Goal: Information Seeking & Learning: Learn about a topic

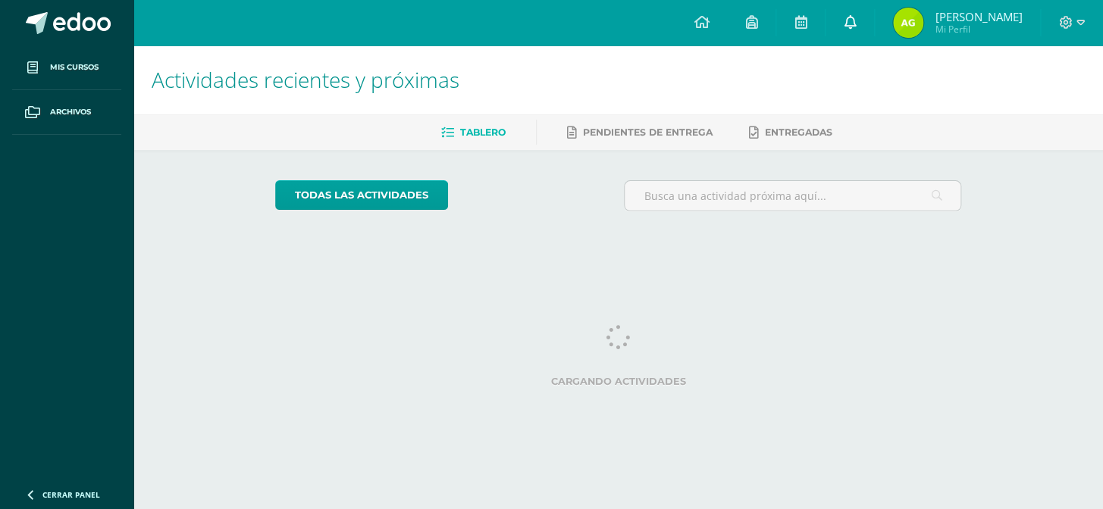
click at [849, 24] on icon at bounding box center [850, 22] width 12 height 14
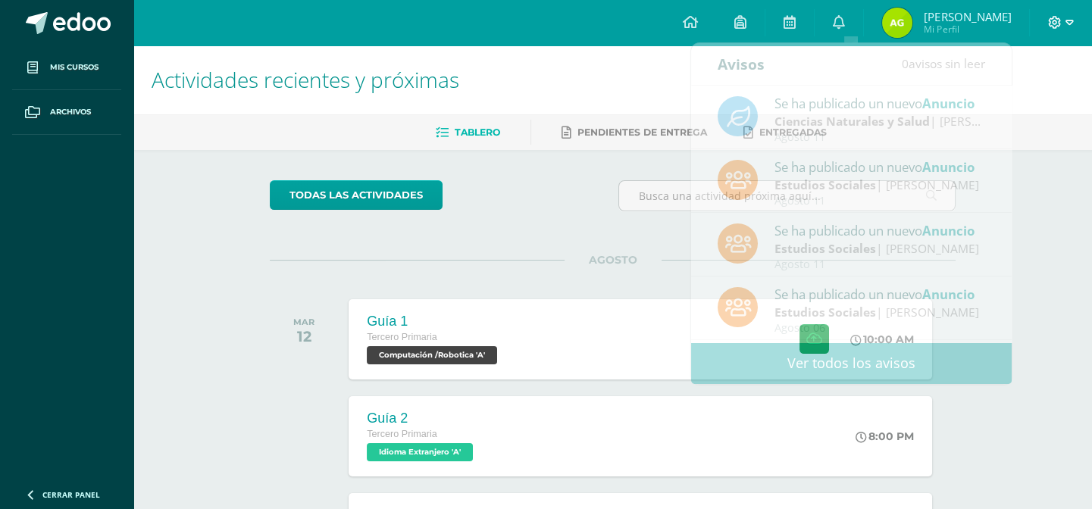
click at [1062, 16] on span at bounding box center [1061, 22] width 26 height 17
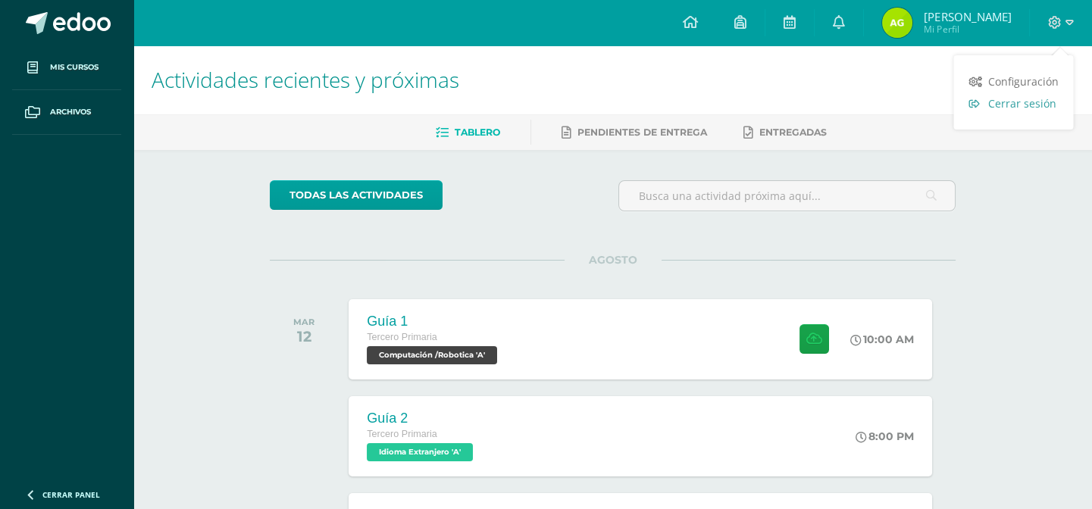
click at [989, 105] on link "Cerrar sesión" at bounding box center [1014, 103] width 120 height 22
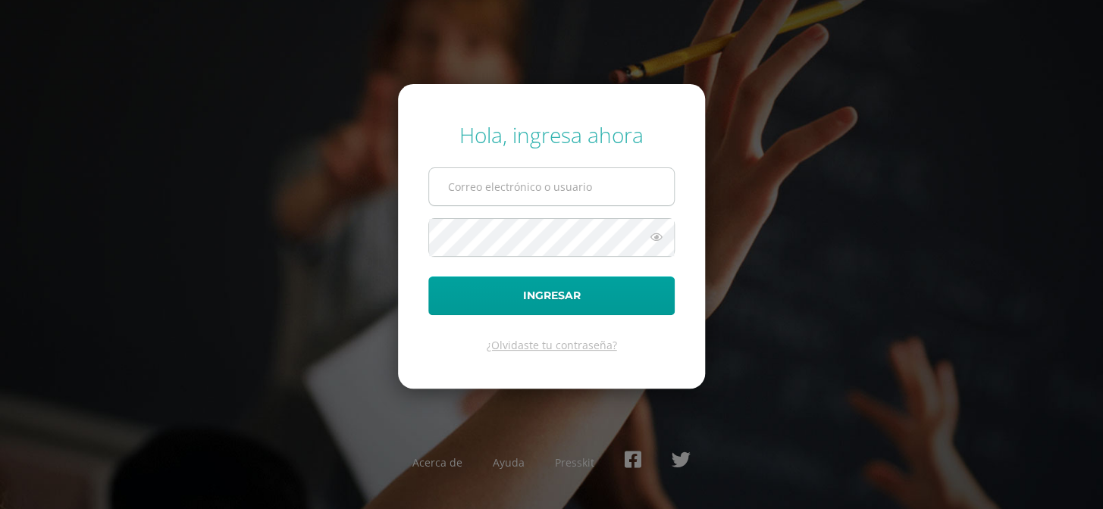
type input "COS01006@osoriosandoval.edu.gt"
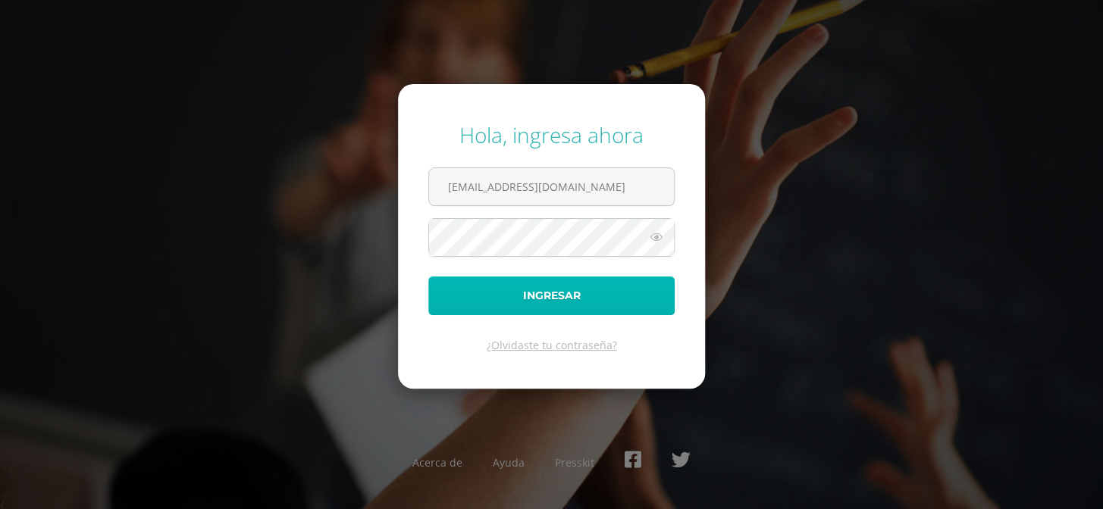
click at [603, 296] on button "Ingresar" at bounding box center [551, 296] width 246 height 39
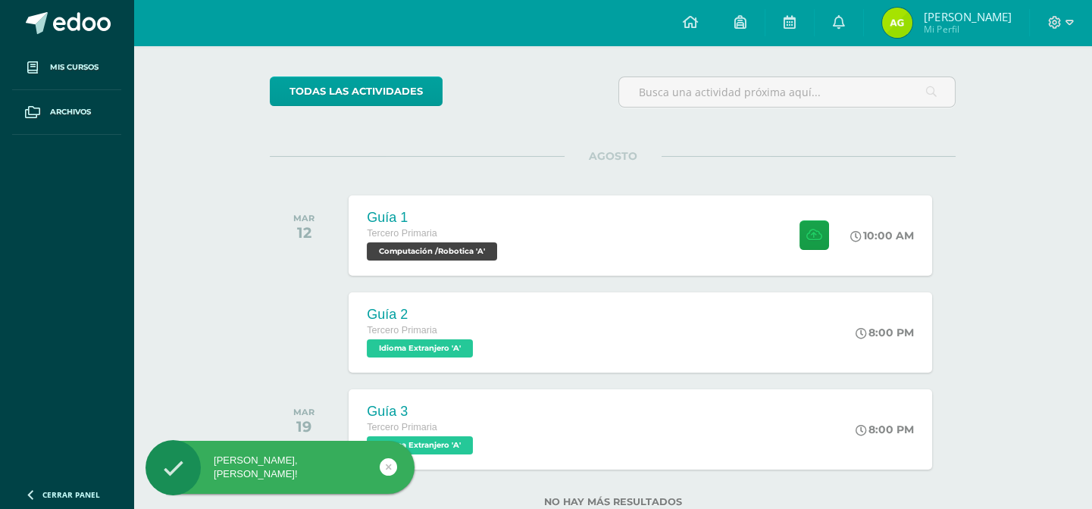
scroll to position [151, 0]
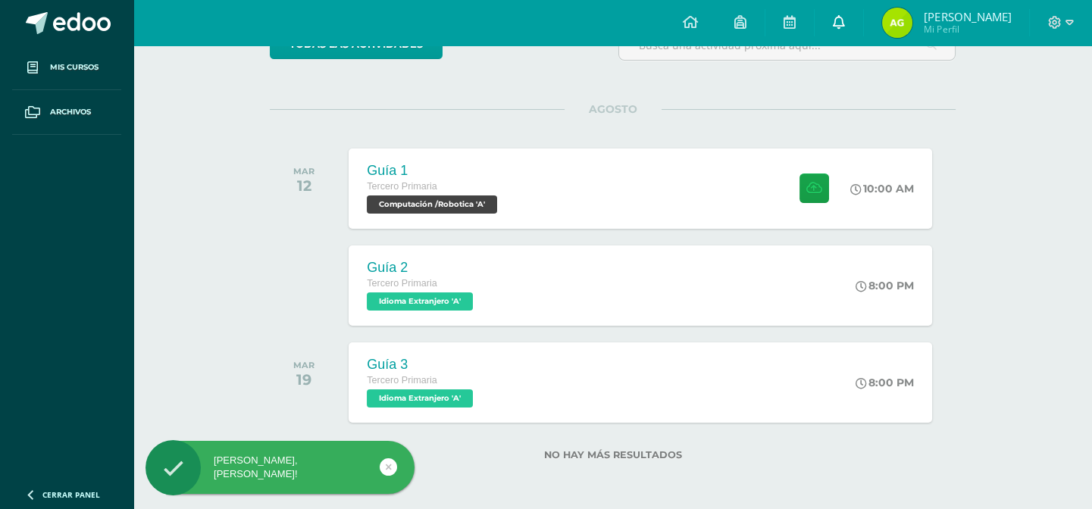
click at [832, 24] on link at bounding box center [839, 22] width 49 height 45
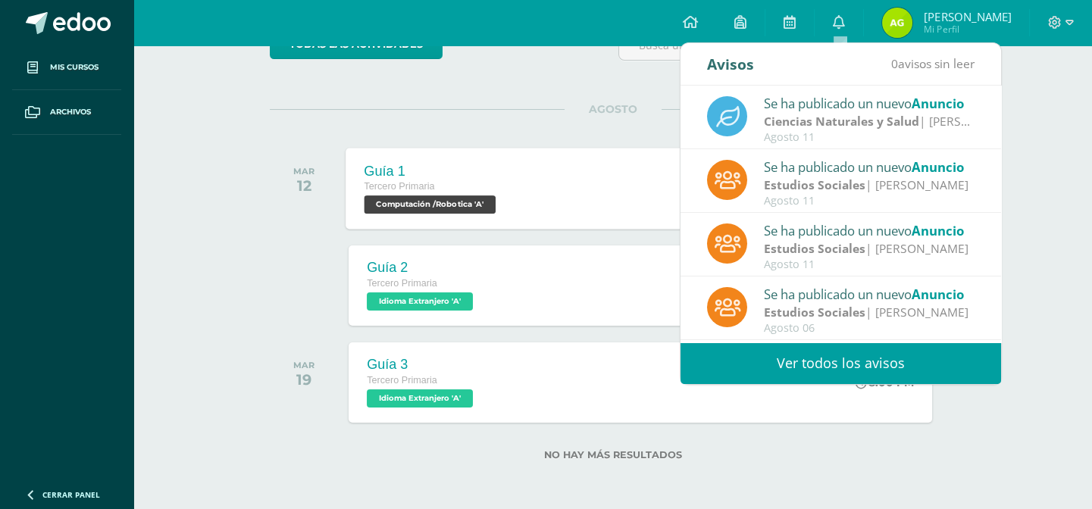
click at [429, 191] on div "Tercero Primaria" at bounding box center [433, 187] width 136 height 17
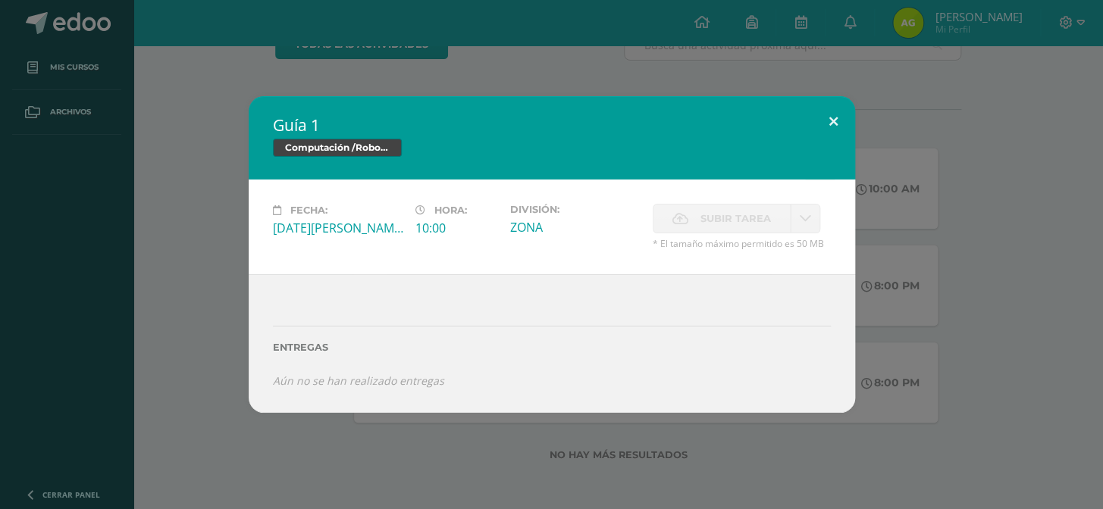
click at [823, 127] on button at bounding box center [833, 122] width 43 height 52
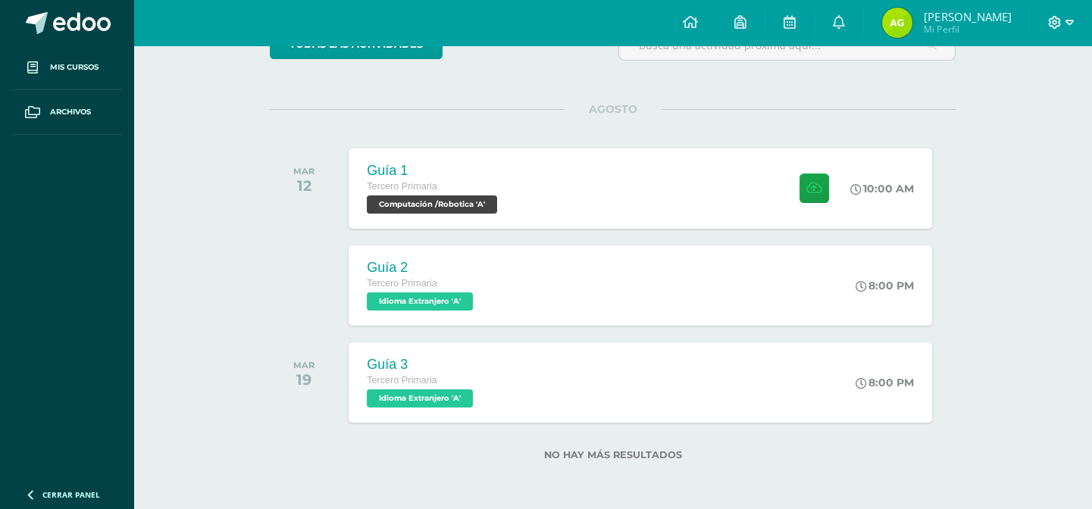
click at [1058, 24] on icon at bounding box center [1055, 23] width 14 height 14
click at [988, 110] on link "Cerrar sesión" at bounding box center [1014, 103] width 120 height 22
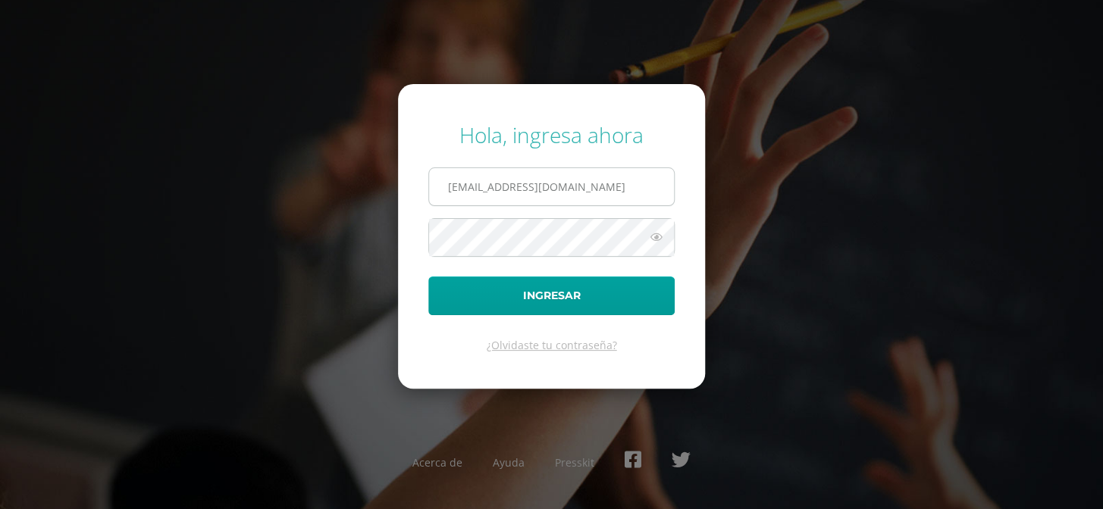
click at [645, 199] on input "[EMAIL_ADDRESS][DOMAIN_NAME]" at bounding box center [551, 186] width 245 height 37
type input "[EMAIL_ADDRESS][DOMAIN_NAME]"
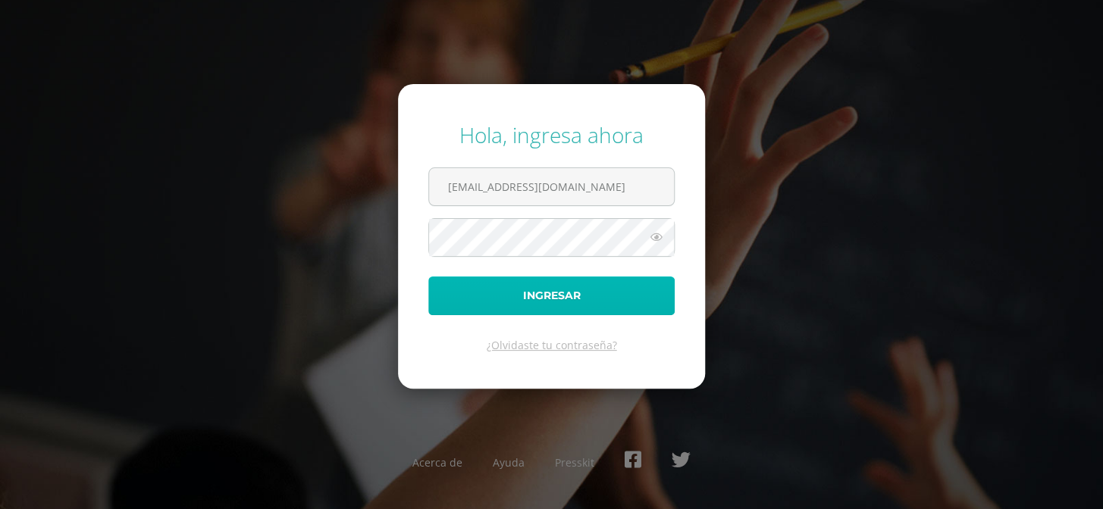
click at [644, 303] on button "Ingresar" at bounding box center [551, 296] width 246 height 39
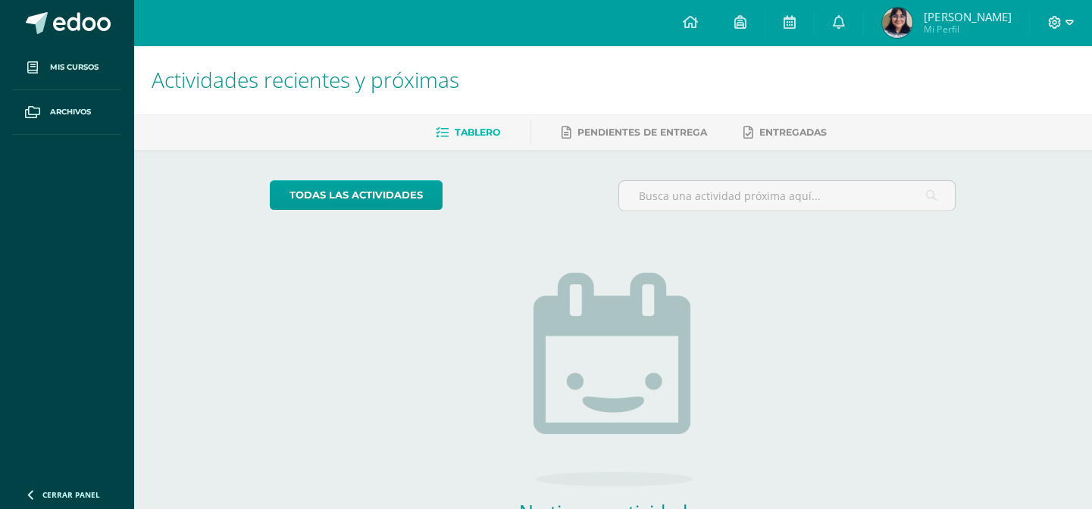
click at [1066, 18] on icon at bounding box center [1070, 23] width 8 height 14
click at [1023, 114] on link "Cerrar sesión" at bounding box center [1014, 103] width 120 height 22
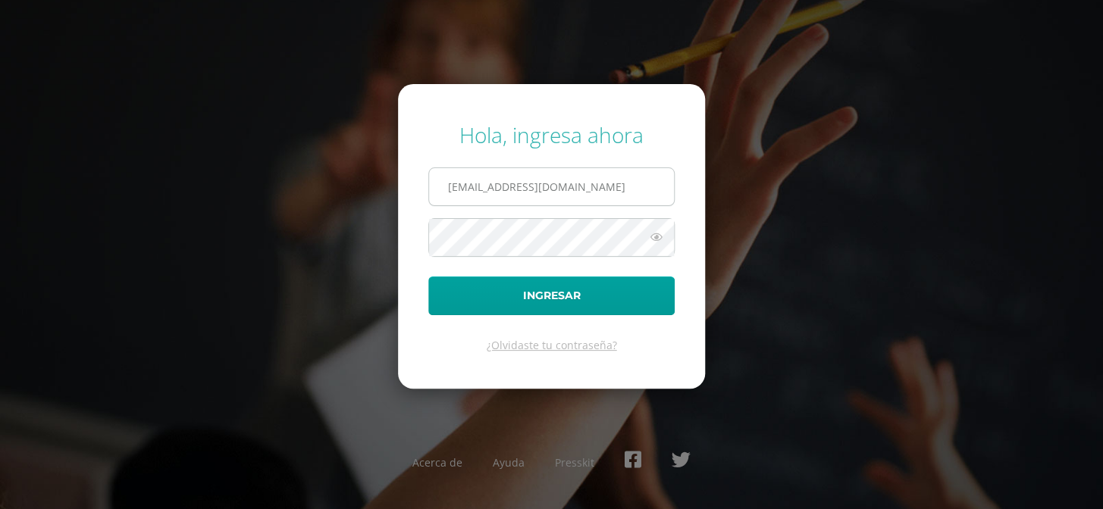
drag, startPoint x: 0, startPoint y: 0, endPoint x: 640, endPoint y: 180, distance: 664.8
click at [640, 180] on input "[EMAIL_ADDRESS][DOMAIN_NAME]" at bounding box center [551, 186] width 245 height 37
type input "[EMAIL_ADDRESS][DOMAIN_NAME]"
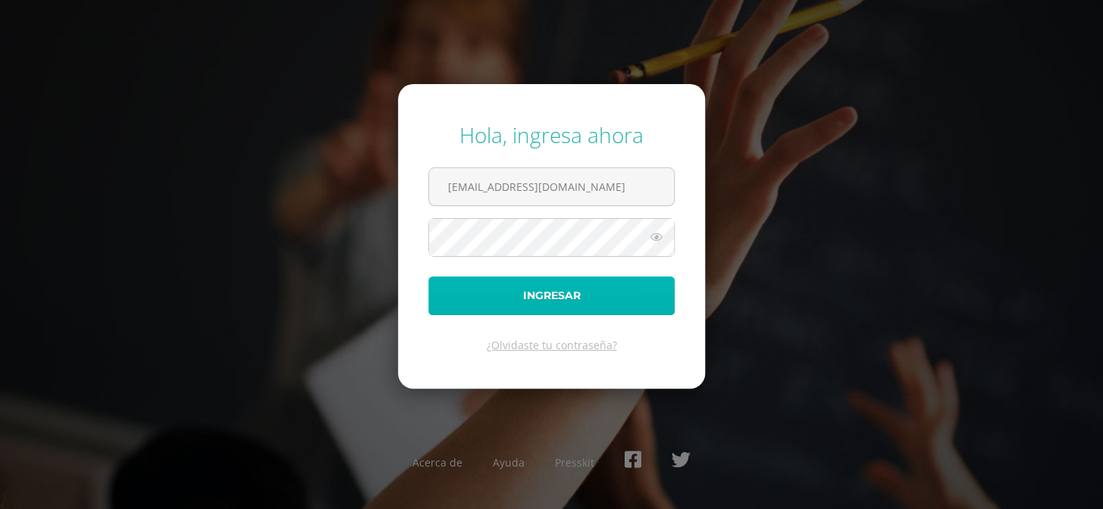
click at [600, 277] on button "Ingresar" at bounding box center [551, 296] width 246 height 39
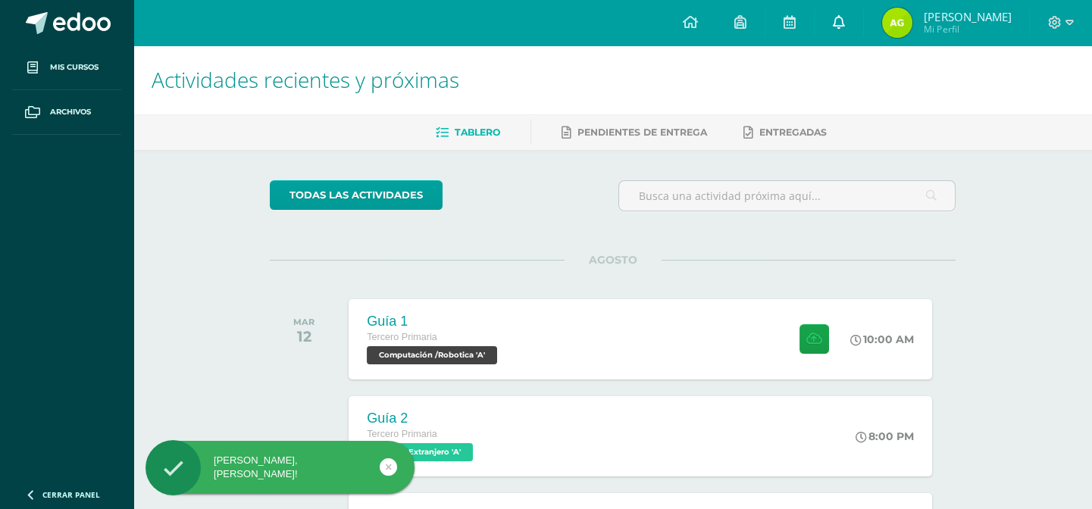
click at [834, 24] on link at bounding box center [839, 22] width 49 height 45
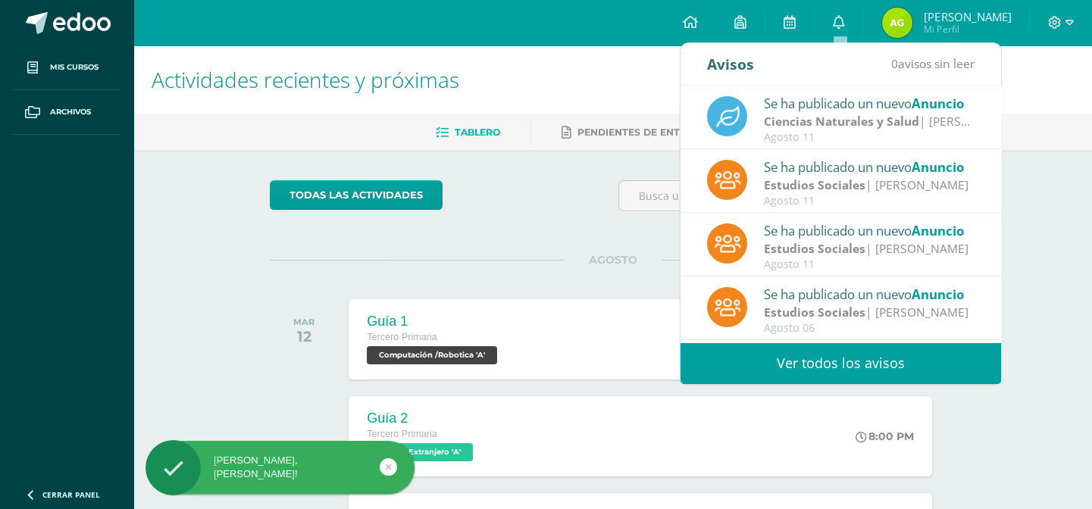
scroll to position [229, 0]
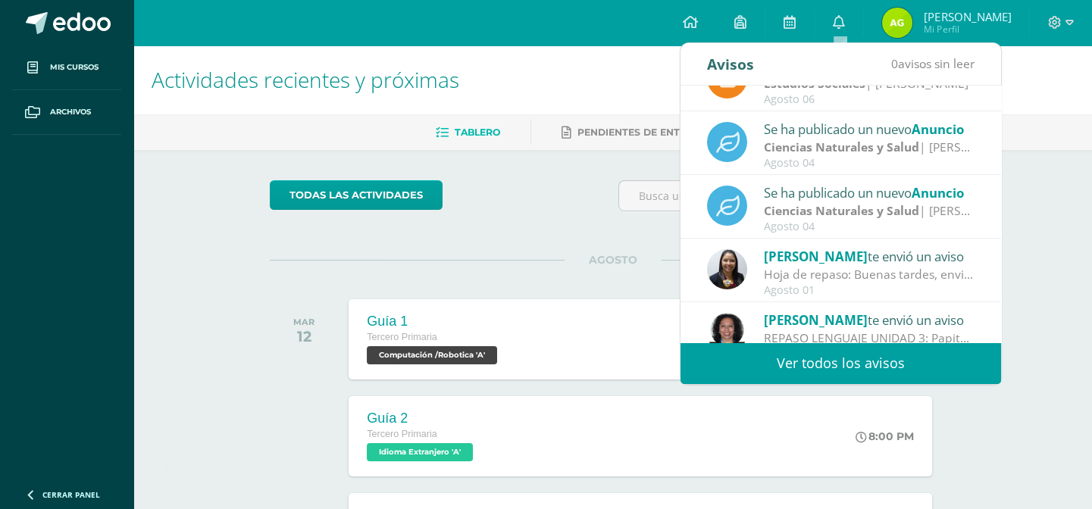
click at [806, 161] on div "Agosto 04" at bounding box center [869, 163] width 211 height 13
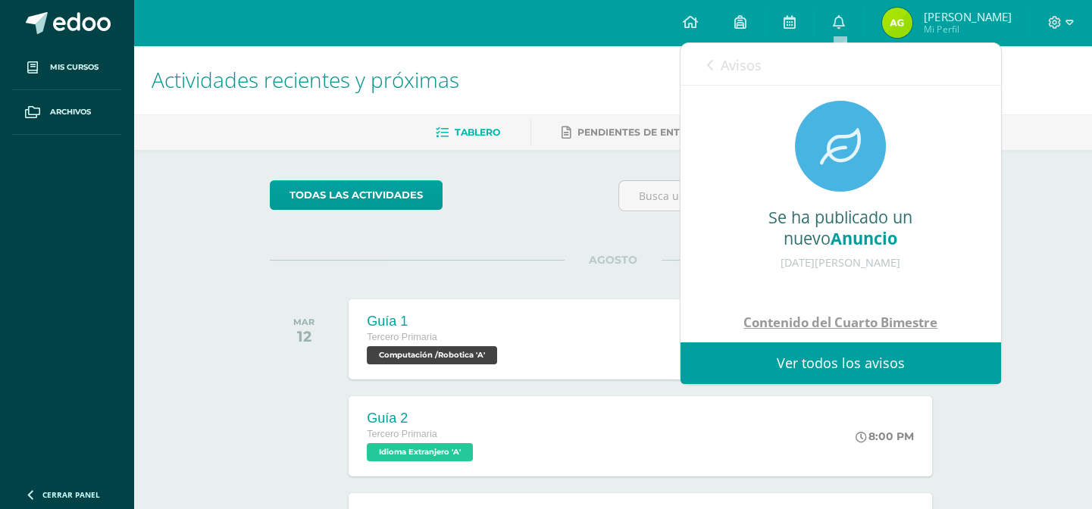
scroll to position [277, 0]
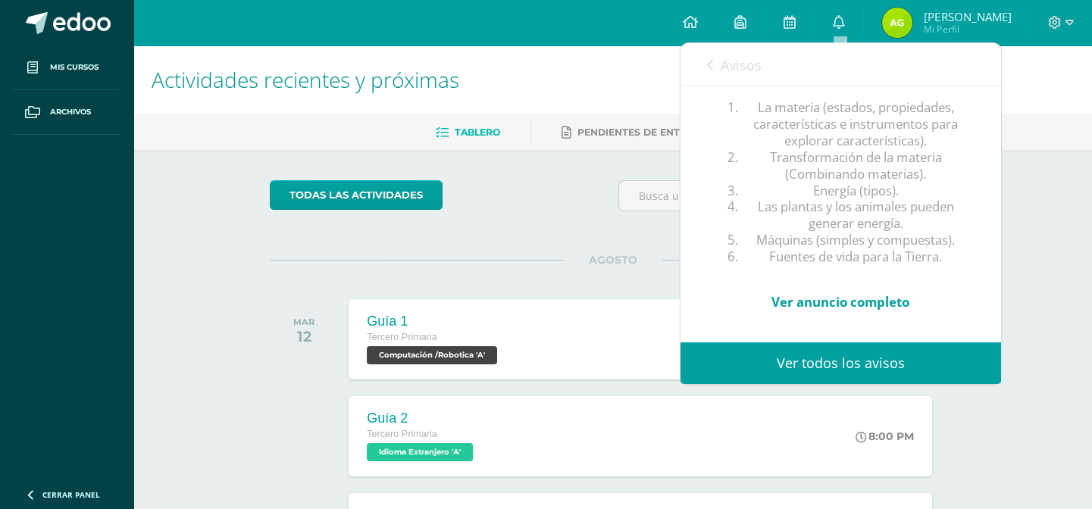
click at [744, 60] on span "Avisos" at bounding box center [741, 65] width 41 height 18
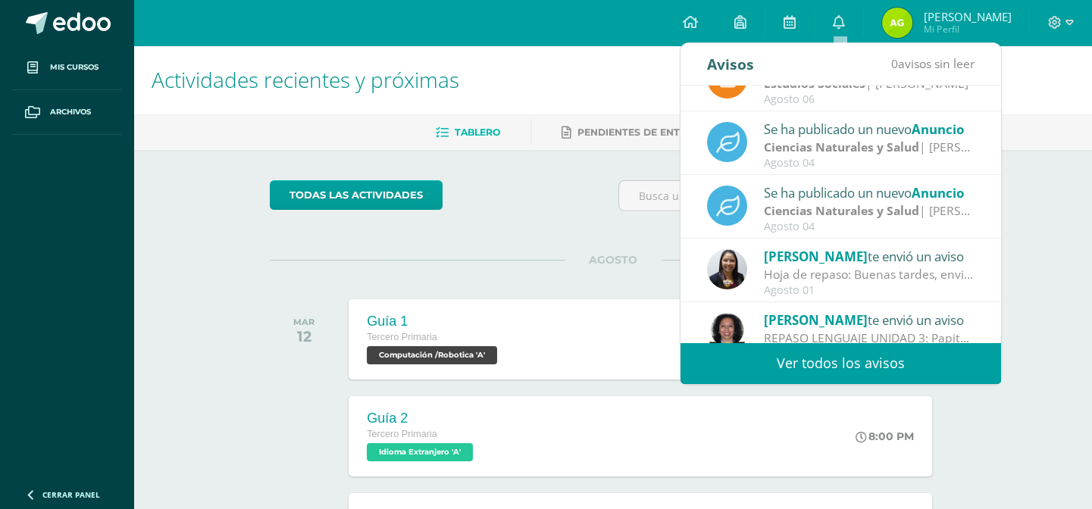
scroll to position [0, 0]
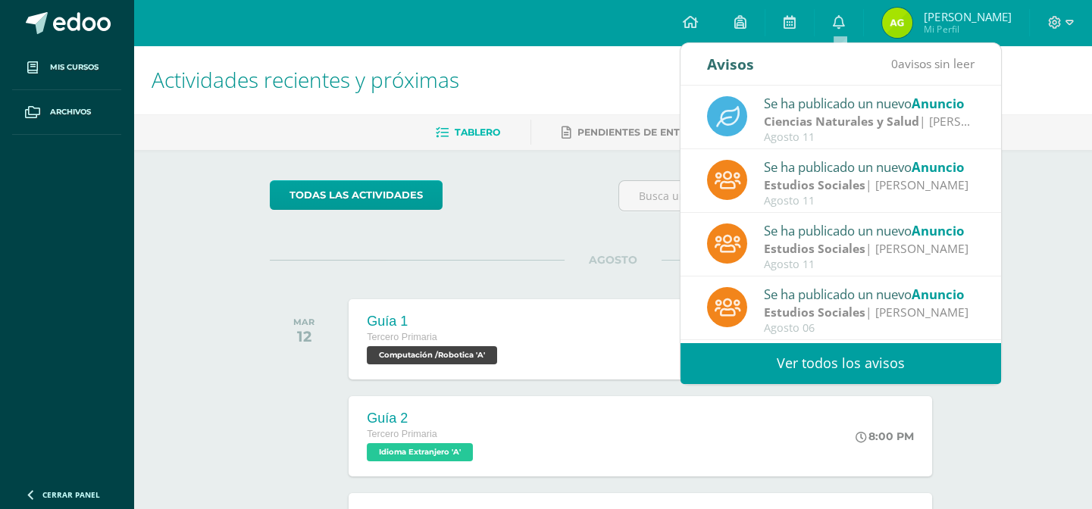
click at [847, 304] on strong "Estudios Sociales" at bounding box center [815, 312] width 102 height 17
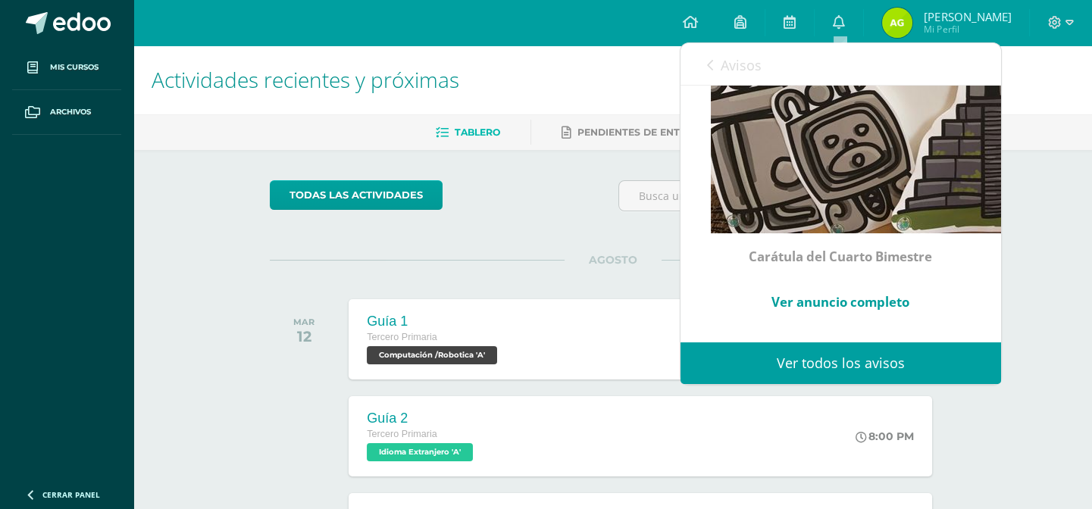
scroll to position [867, 0]
click at [742, 56] on span "Avisos" at bounding box center [741, 65] width 41 height 18
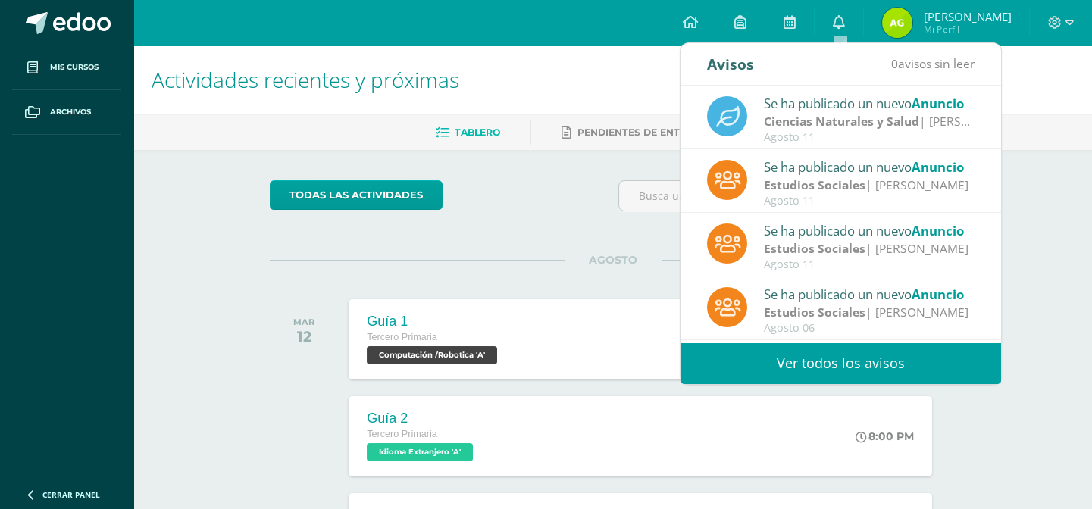
click at [798, 121] on strong "Ciencias Naturales y Salud" at bounding box center [841, 121] width 155 height 17
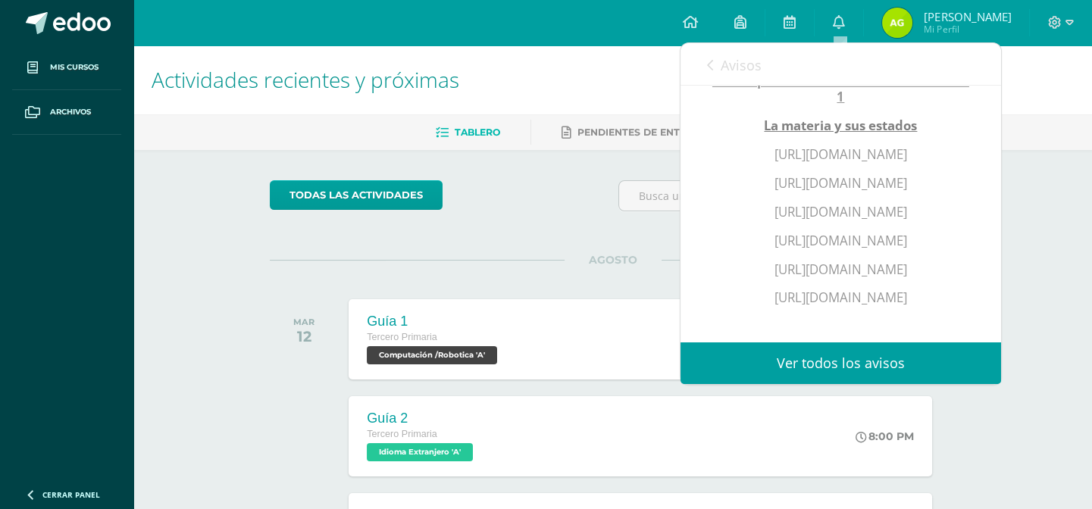
scroll to position [229, 0]
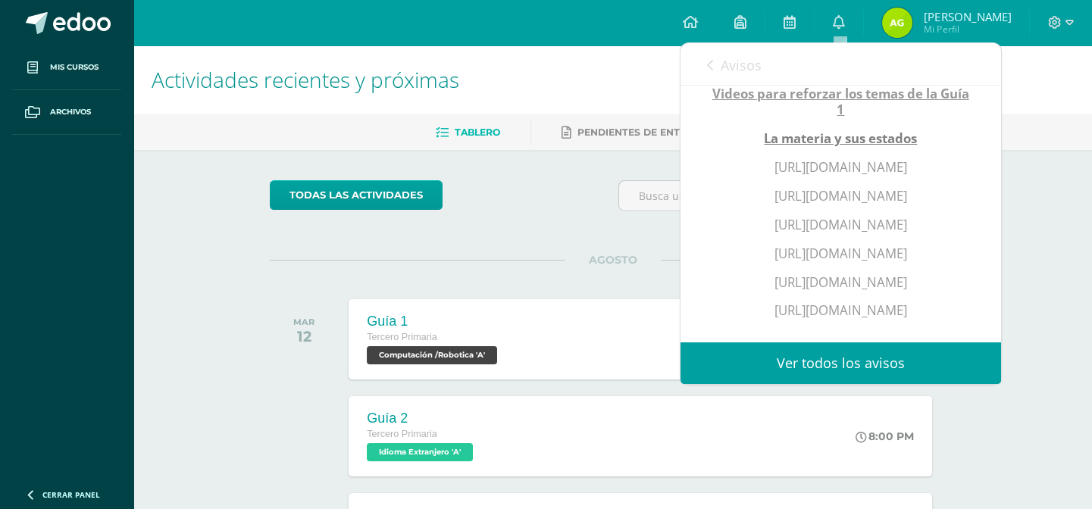
drag, startPoint x: 988, startPoint y: 182, endPoint x: 989, endPoint y: 168, distance: 13.7
click at [989, 169] on div "Se ha publicado un nuevo Anuncio 11 de Agosto de 2025 Videos para reforzar los …" at bounding box center [841, 284] width 321 height 855
drag, startPoint x: 739, startPoint y: 165, endPoint x: 760, endPoint y: 167, distance: 21.3
click at [760, 167] on p "https://www.youtube.com/watch?v=huVPSc9X61E" at bounding box center [841, 167] width 260 height 17
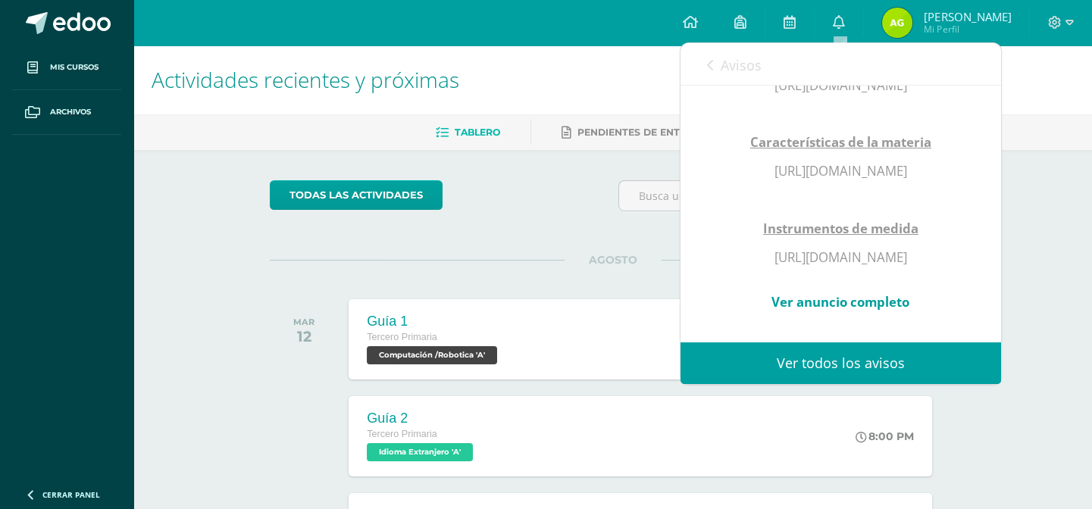
scroll to position [813, 0]
drag, startPoint x: 742, startPoint y: 206, endPoint x: 902, endPoint y: 235, distance: 162.5
click at [899, 235] on div "Videos para reforzar los temas de la Guía 1 La materia y sus estados https://ww…" at bounding box center [841, 5] width 260 height 644
drag, startPoint x: 738, startPoint y: 206, endPoint x: 926, endPoint y: 246, distance: 191.5
click at [926, 246] on div "Videos para reforzar los temas de la Guía 1 La materia y sus estados https://ww…" at bounding box center [841, 5] width 260 height 644
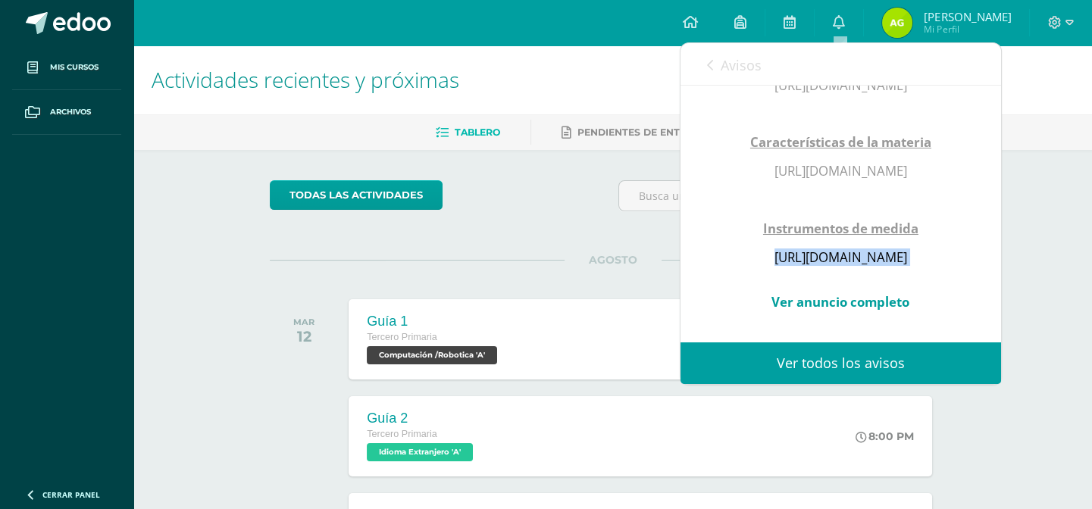
copy p "https://www.youtube.com/watch?v=AdA6eZcHi0M"
